Goal: Task Accomplishment & Management: Use online tool/utility

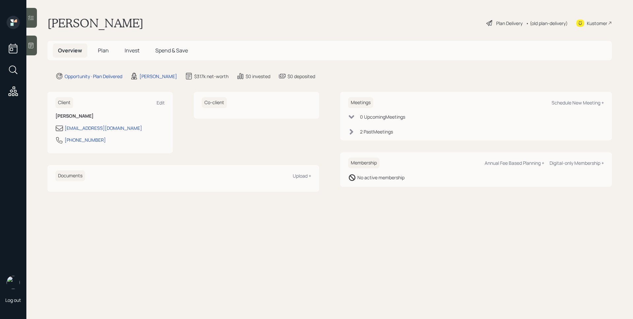
click at [107, 49] on span "Plan" at bounding box center [103, 50] width 11 height 7
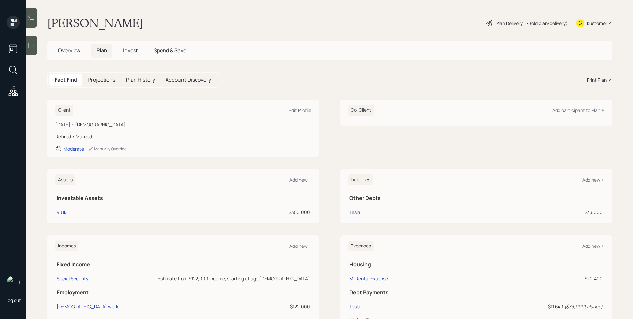
click at [130, 48] on span "Invest" at bounding box center [130, 50] width 15 height 7
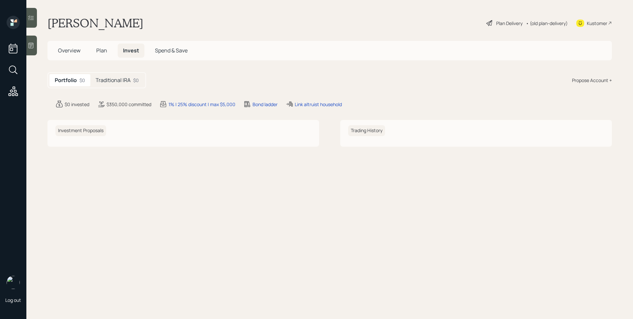
click at [120, 79] on h5 "Traditional IRA" at bounding box center [113, 80] width 35 height 6
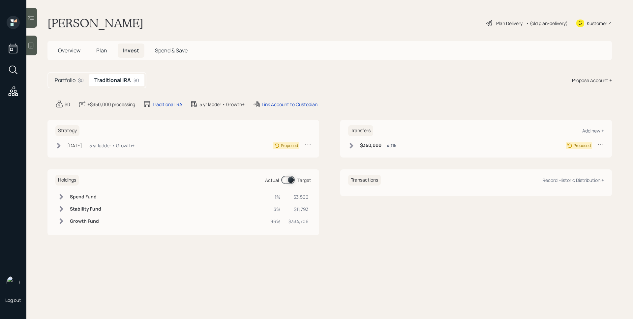
click at [102, 53] on span "Plan" at bounding box center [101, 50] width 11 height 7
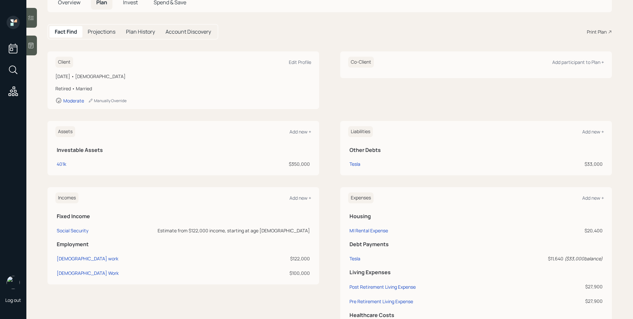
scroll to position [46, 0]
click at [74, 7] on span "Overview" at bounding box center [69, 3] width 22 height 7
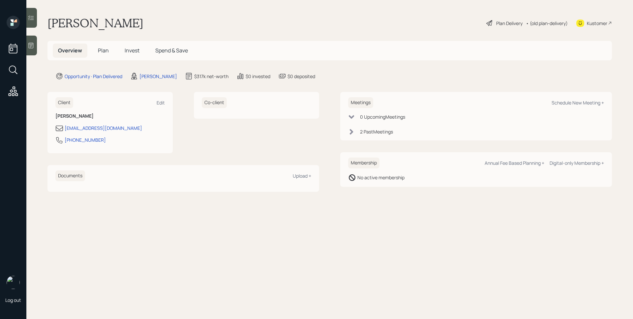
click at [387, 131] on div "2 Past Meeting s" at bounding box center [376, 131] width 33 height 7
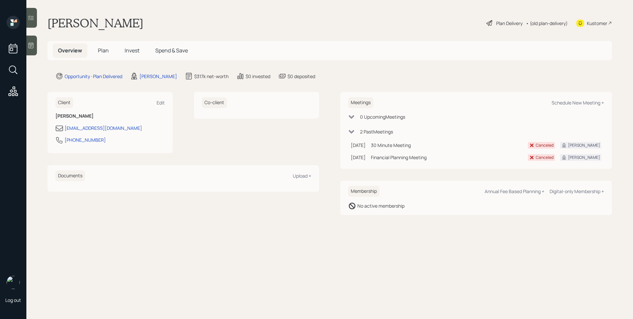
click at [103, 51] on span "Plan" at bounding box center [103, 50] width 11 height 7
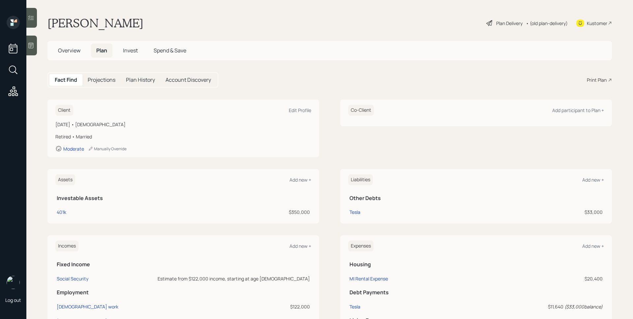
click at [587, 80] on div "Print Plan" at bounding box center [597, 79] width 20 height 7
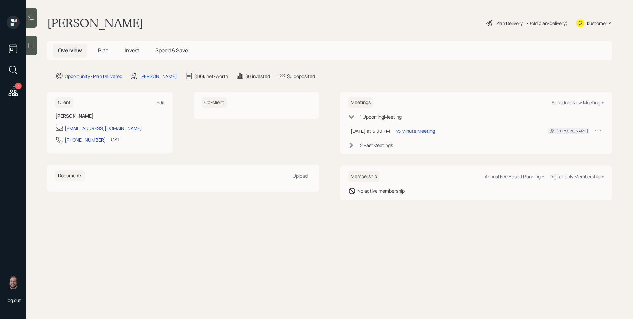
click at [37, 43] on main "Benjamin Bowden Plan Delivery • (old plan-delivery) Kustomer Overview Plan Inve…" at bounding box center [329, 159] width 606 height 319
